Goal: Transaction & Acquisition: Purchase product/service

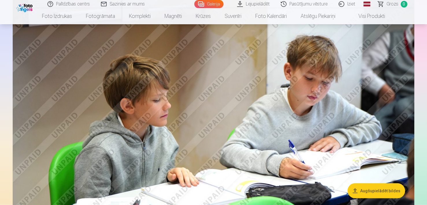
scroll to position [982, 0]
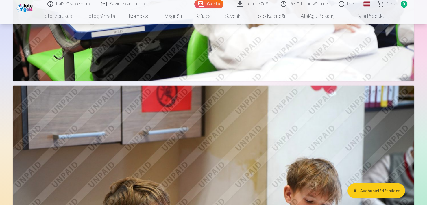
click at [352, 5] on link "Iziet" at bounding box center [347, 4] width 28 height 8
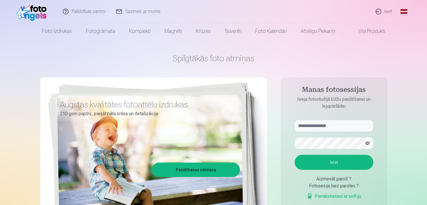
click at [388, 11] on link "Ieiet" at bounding box center [384, 11] width 28 height 23
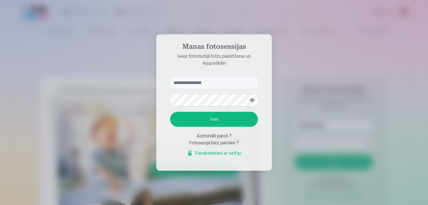
click at [224, 83] on input "text" at bounding box center [214, 83] width 88 height 12
click at [203, 81] on input "text" at bounding box center [214, 83] width 88 height 12
type input "*"
click at [408, 51] on div at bounding box center [214, 102] width 428 height 205
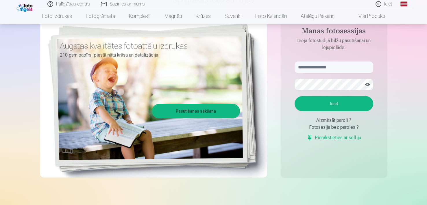
scroll to position [87, 0]
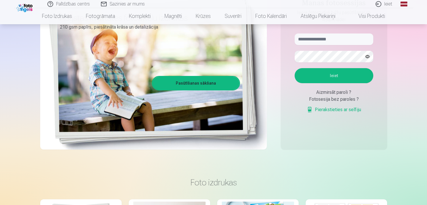
click at [325, 109] on link "Pierakstieties ar selfiju" at bounding box center [334, 109] width 54 height 7
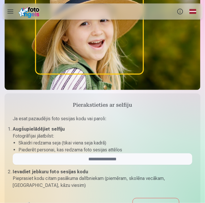
scroll to position [173, 0]
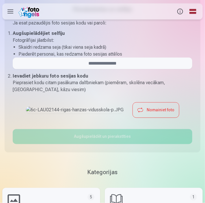
click at [133, 118] on button "Nomainiet foto" at bounding box center [156, 110] width 46 height 15
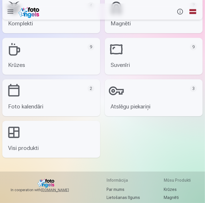
scroll to position [323, 0]
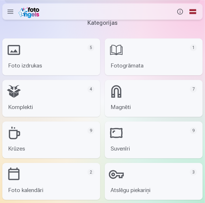
click at [59, 75] on link "Foto izdrukas 5" at bounding box center [51, 56] width 98 height 37
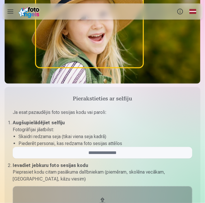
scroll to position [116, 0]
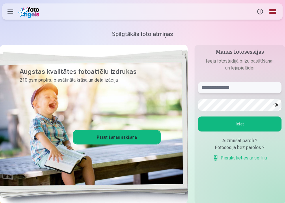
click at [218, 83] on input "text" at bounding box center [239, 88] width 83 height 12
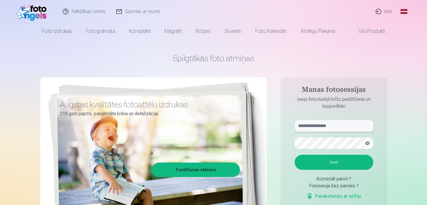
click at [285, 127] on input "text" at bounding box center [333, 126] width 79 height 12
click at [285, 142] on button "button" at bounding box center [367, 143] width 11 height 11
click at [285, 143] on button "button" at bounding box center [367, 143] width 11 height 11
